Goal: Task Accomplishment & Management: Manage account settings

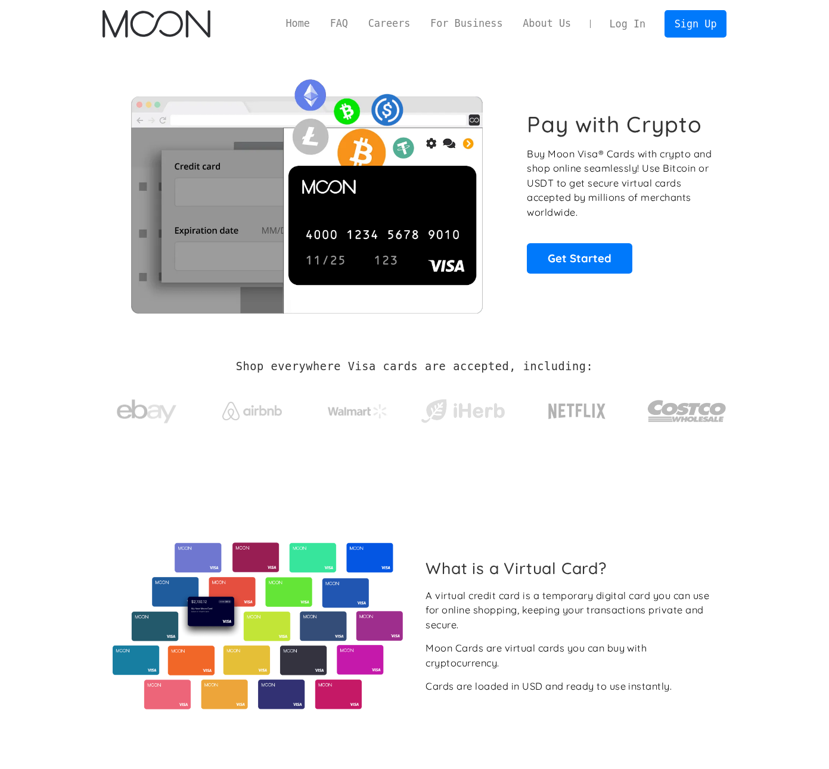
click at [609, 27] on link "Log In" at bounding box center [628, 24] width 56 height 26
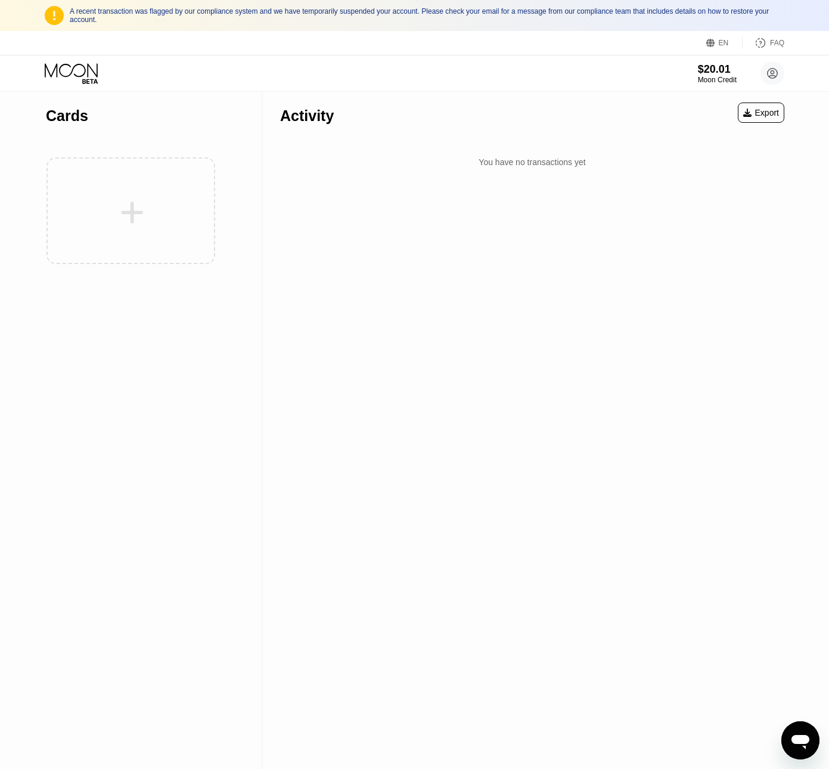
click at [166, 27] on div "A recent transaction was flagged by our compliance system and we have temporari…" at bounding box center [414, 15] width 829 height 31
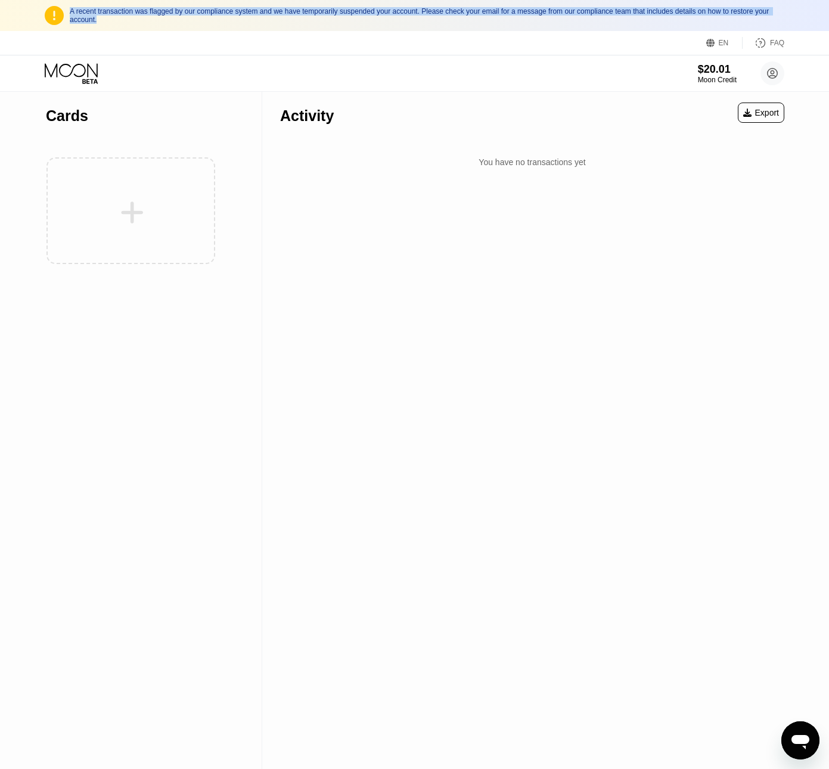
drag, startPoint x: 171, startPoint y: 22, endPoint x: 8, endPoint y: 14, distance: 163.0
click at [8, 14] on div "A recent transaction was flagged by our compliance system and we have temporari…" at bounding box center [414, 15] width 829 height 31
copy div "A recent transaction was flagged by our compliance system and we have temporari…"
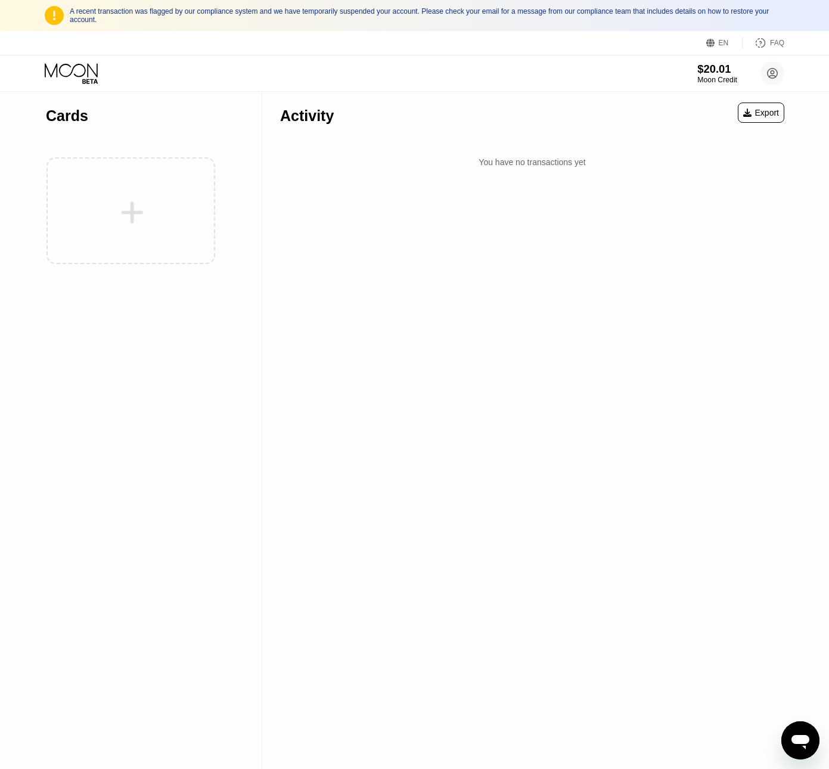
click at [723, 68] on div "$20.01" at bounding box center [718, 69] width 40 height 13
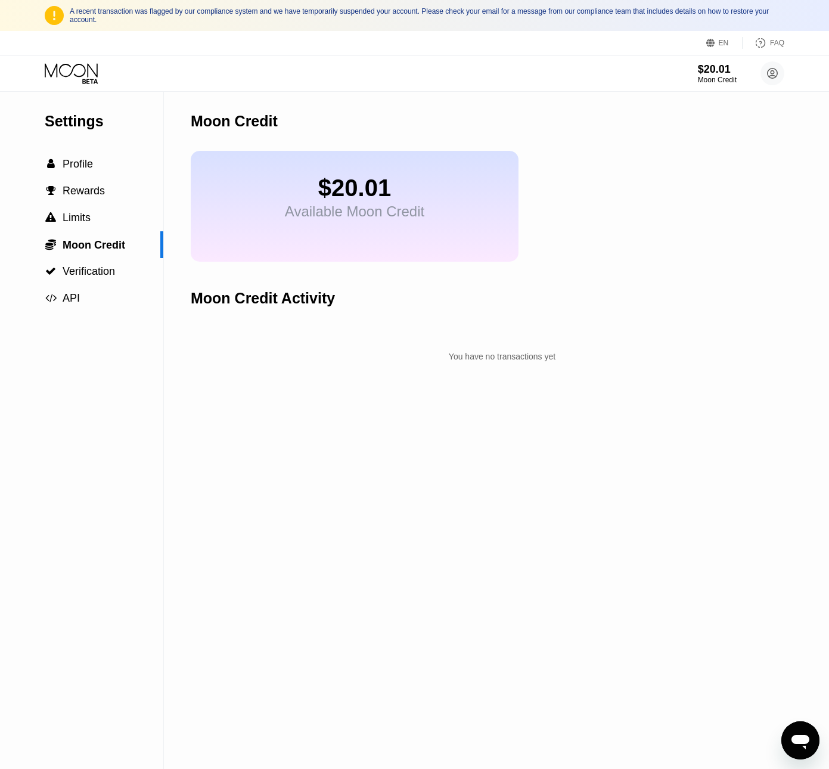
click at [652, 583] on div "Moon Credit $20.01 Available Moon Credit Moon Credit Activity You have no trans…" at bounding box center [502, 430] width 623 height 677
click at [708, 71] on div "$20.01" at bounding box center [718, 69] width 40 height 13
click at [357, 530] on div "Moon Credit $20.01 Available Moon Credit Moon Credit Activity You have no trans…" at bounding box center [502, 430] width 623 height 677
